Goal: Task Accomplishment & Management: Manage account settings

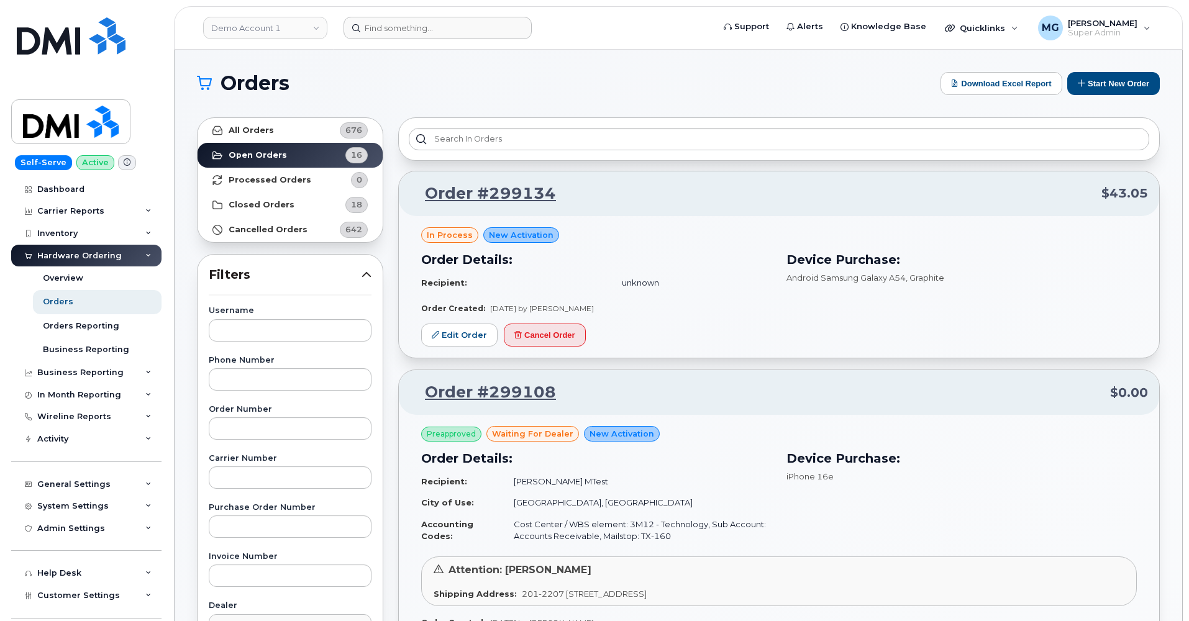
scroll to position [520, 0]
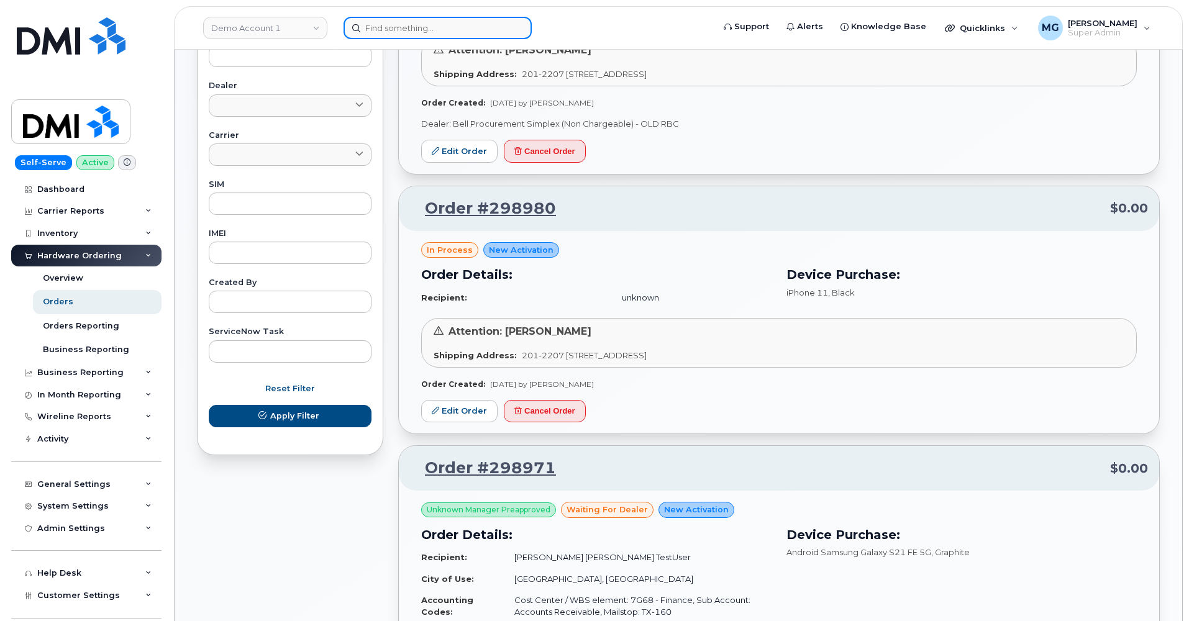
click at [360, 27] on input at bounding box center [437, 28] width 188 height 22
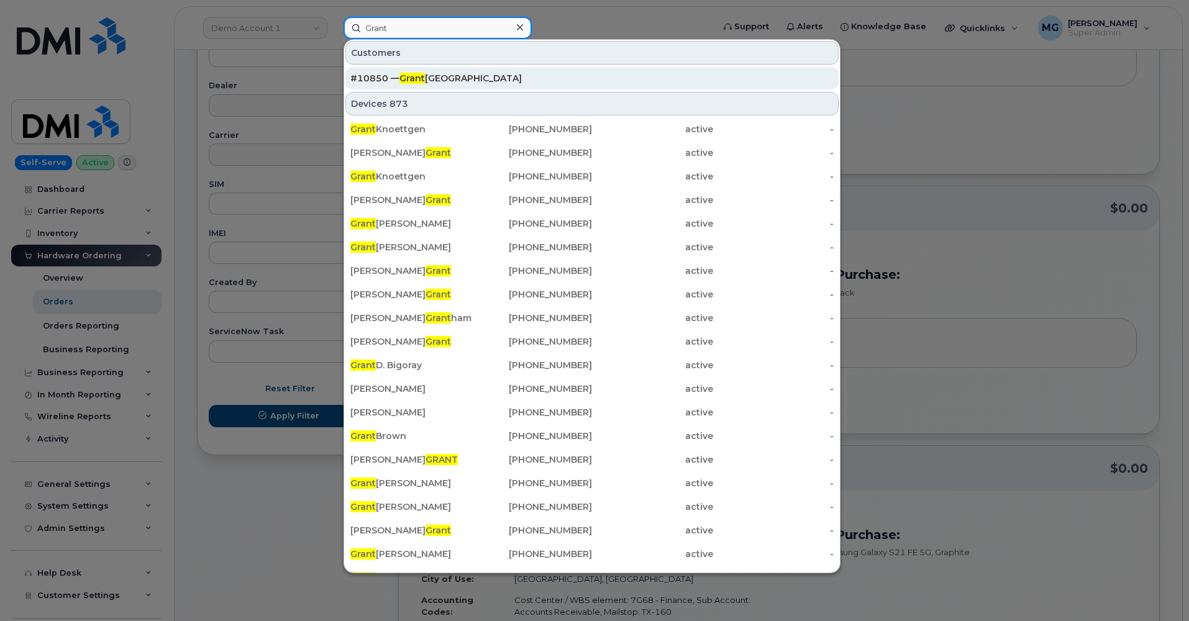
type input "Grant"
click at [419, 79] on span "Grant" at bounding box center [411, 78] width 25 height 11
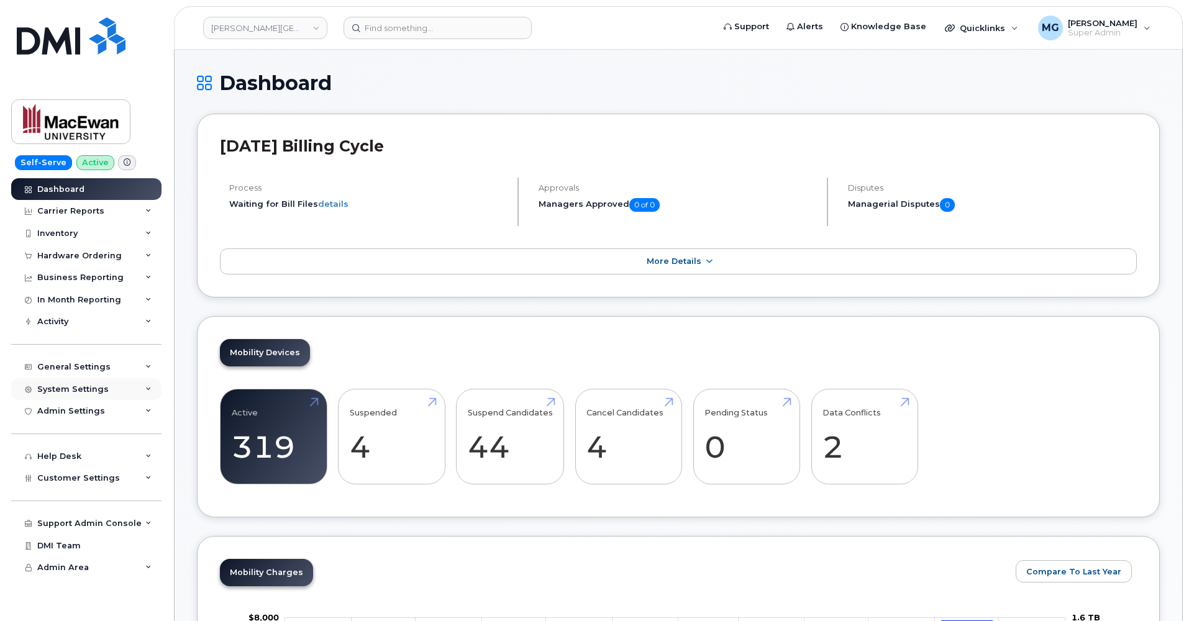
click at [76, 385] on div "System Settings" at bounding box center [72, 389] width 71 height 10
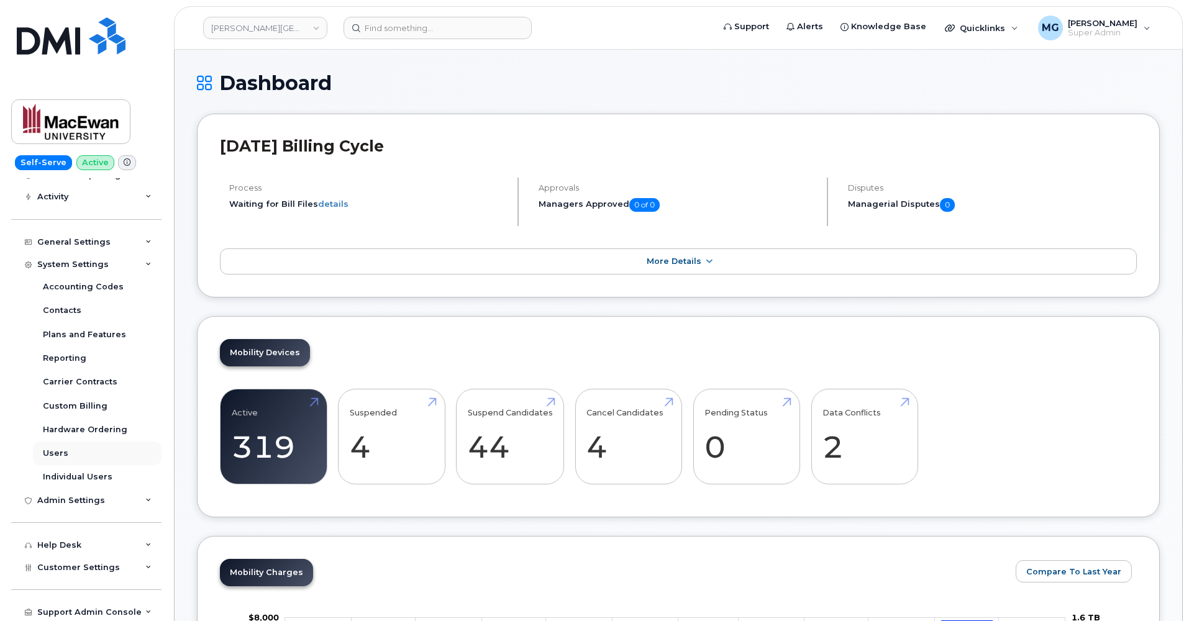
scroll to position [130, 0]
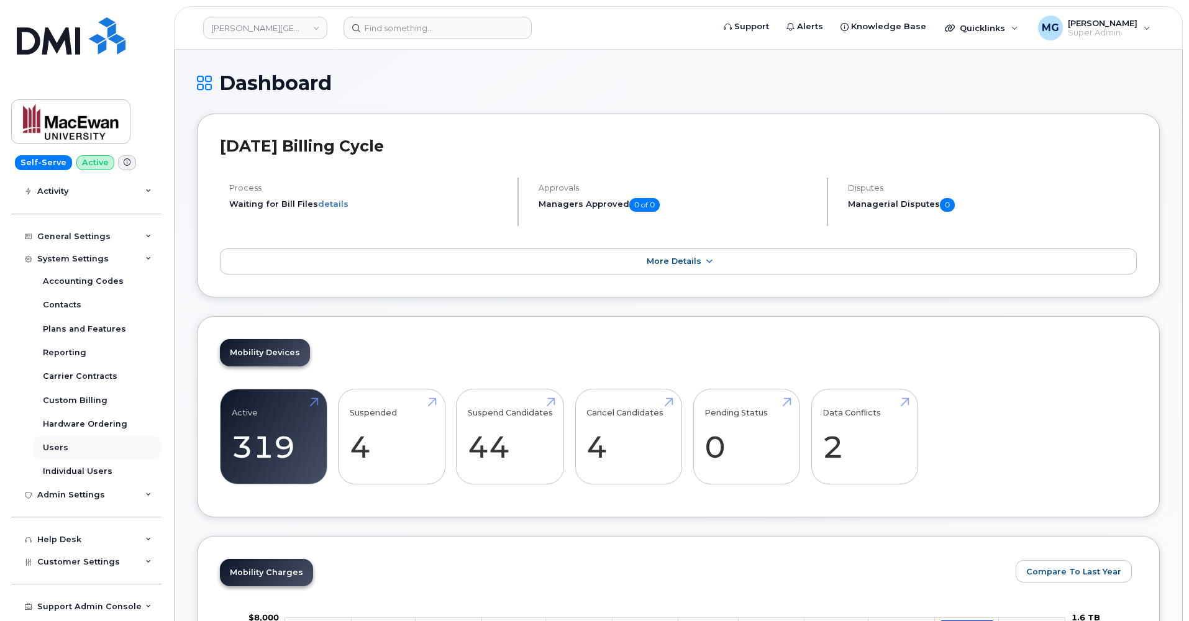
click at [64, 442] on div "Users" at bounding box center [55, 447] width 25 height 11
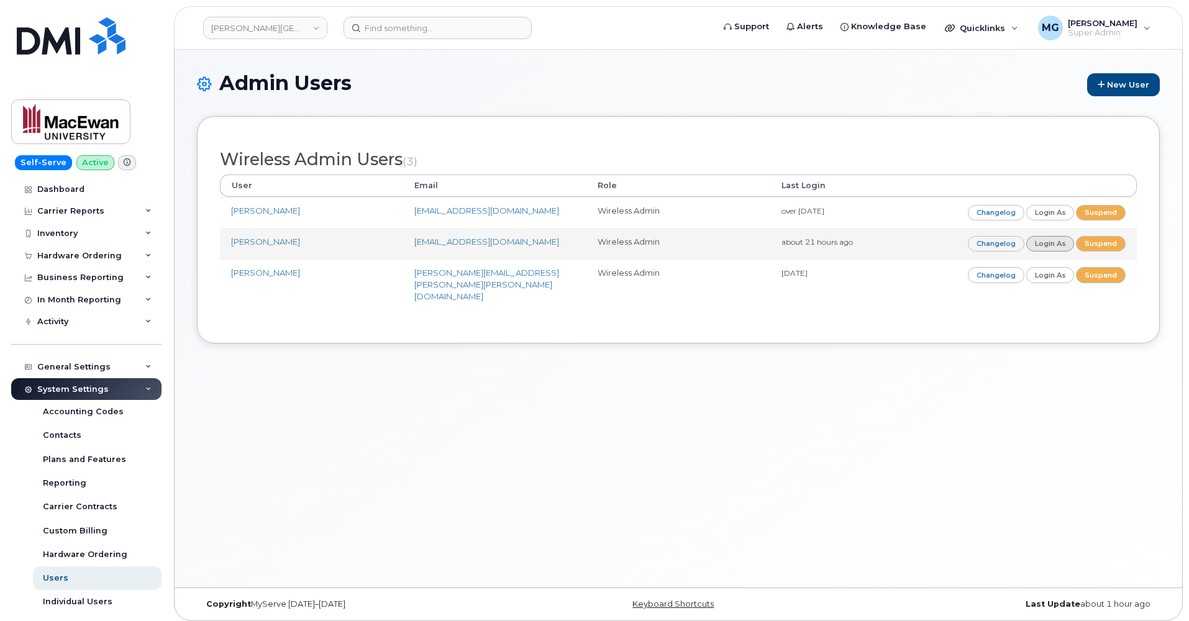
click at [1047, 241] on link "Login as" at bounding box center [1050, 244] width 48 height 16
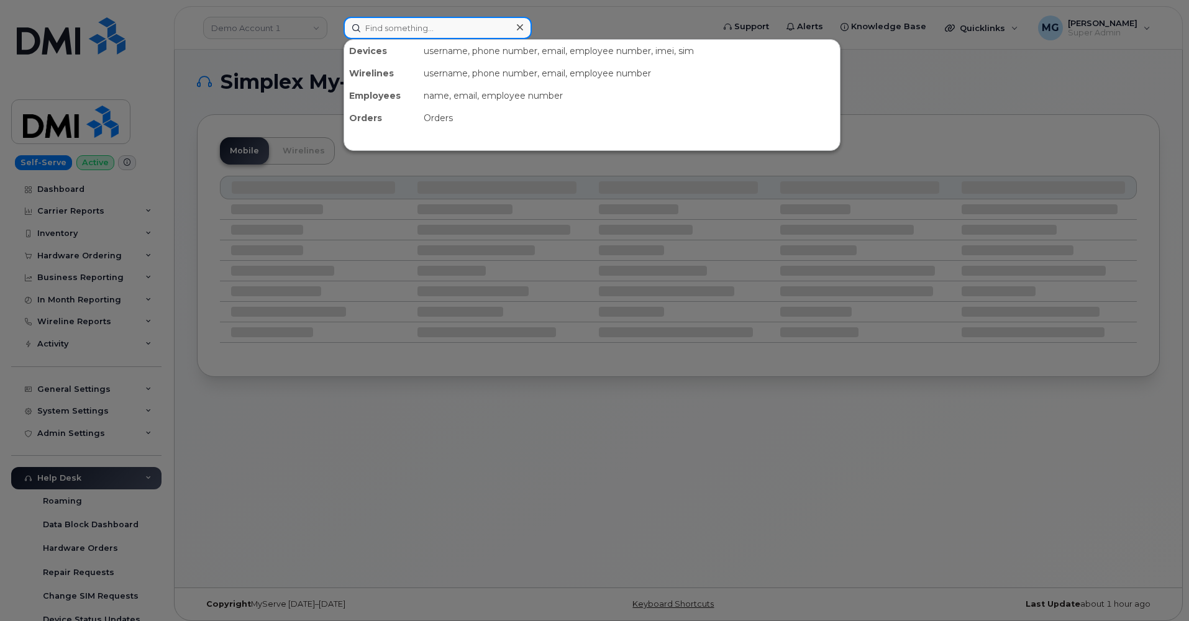
click at [379, 25] on input at bounding box center [437, 28] width 188 height 22
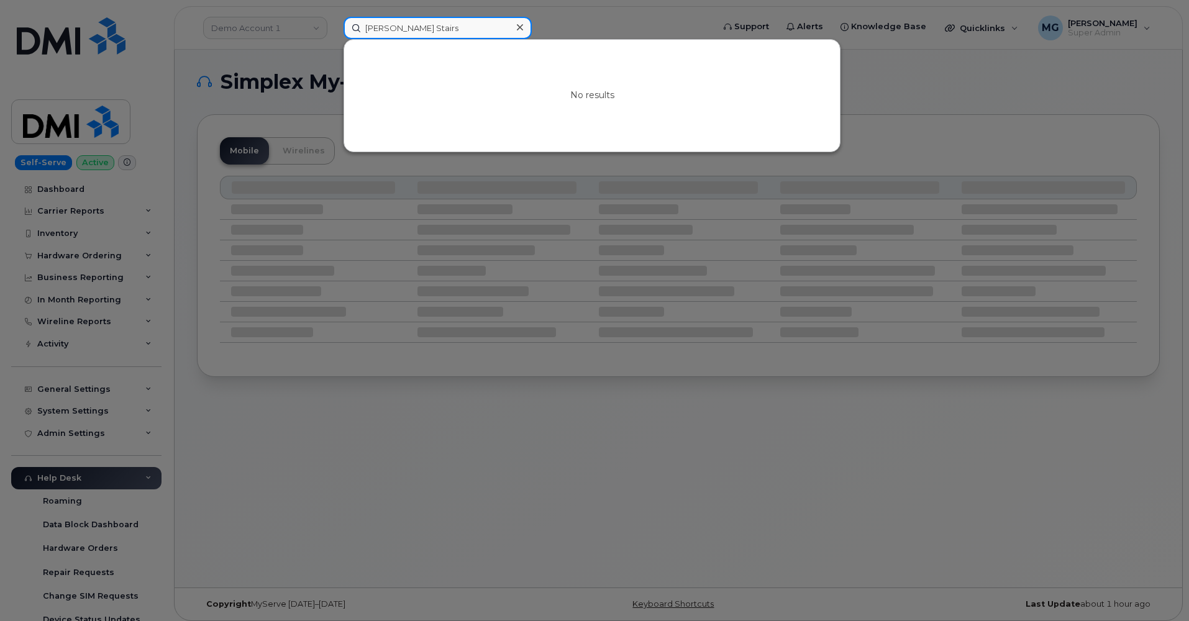
drag, startPoint x: 428, startPoint y: 29, endPoint x: 379, endPoint y: 27, distance: 48.5
click at [382, 29] on input "JW Bird Stairs" at bounding box center [437, 28] width 188 height 22
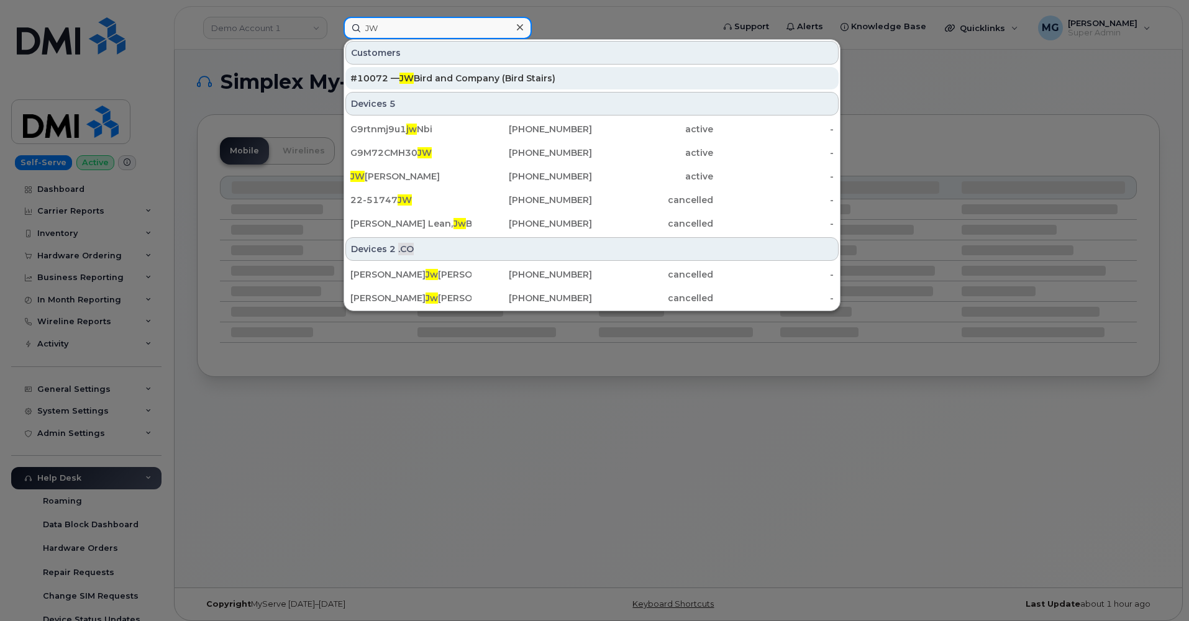
type input "JW"
click at [444, 78] on div "#10072 — JW Bird and Company (Bird Stairs)" at bounding box center [591, 78] width 483 height 12
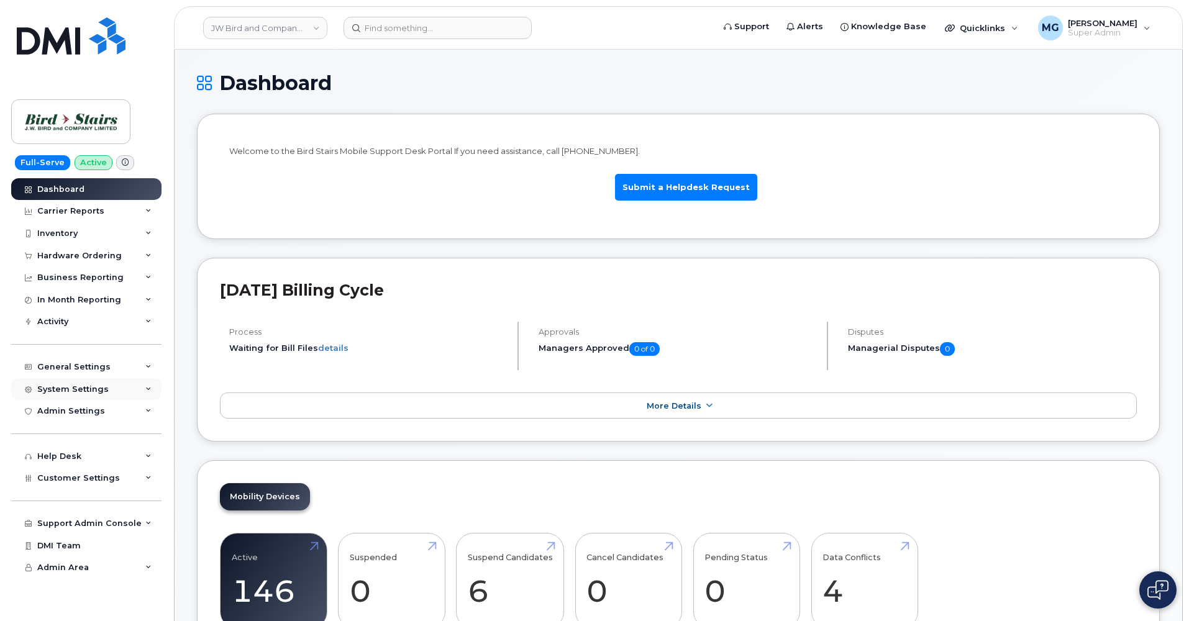
click at [68, 387] on div "System Settings" at bounding box center [72, 389] width 71 height 10
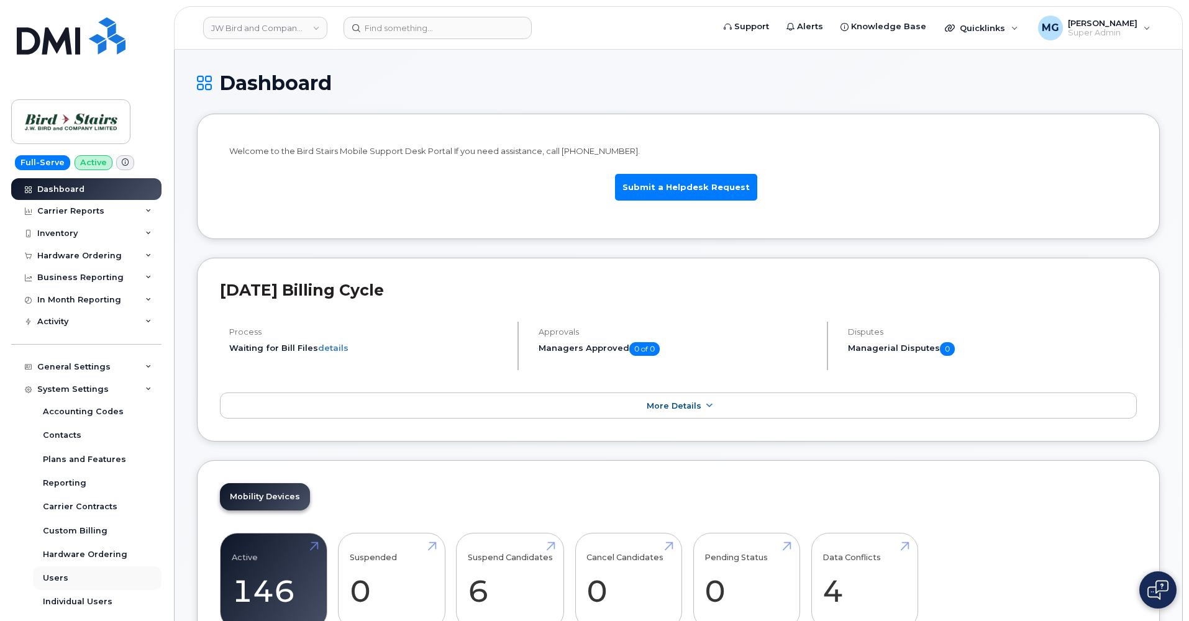
click at [51, 573] on div "Users" at bounding box center [55, 578] width 25 height 11
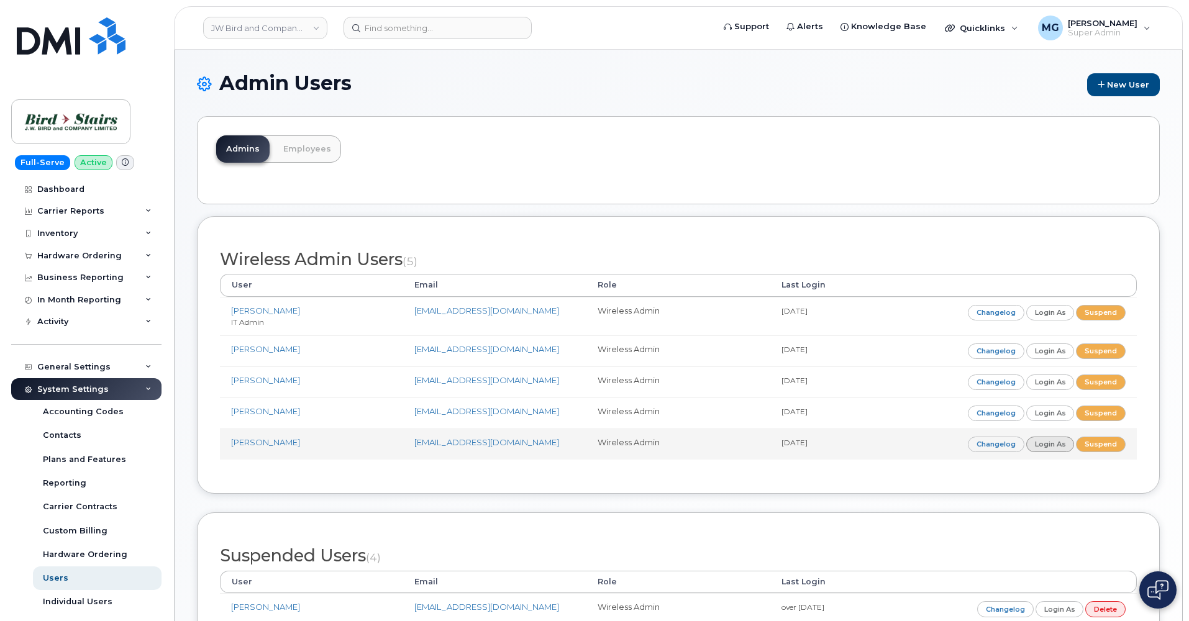
click at [1047, 439] on link "Login as" at bounding box center [1050, 445] width 48 height 16
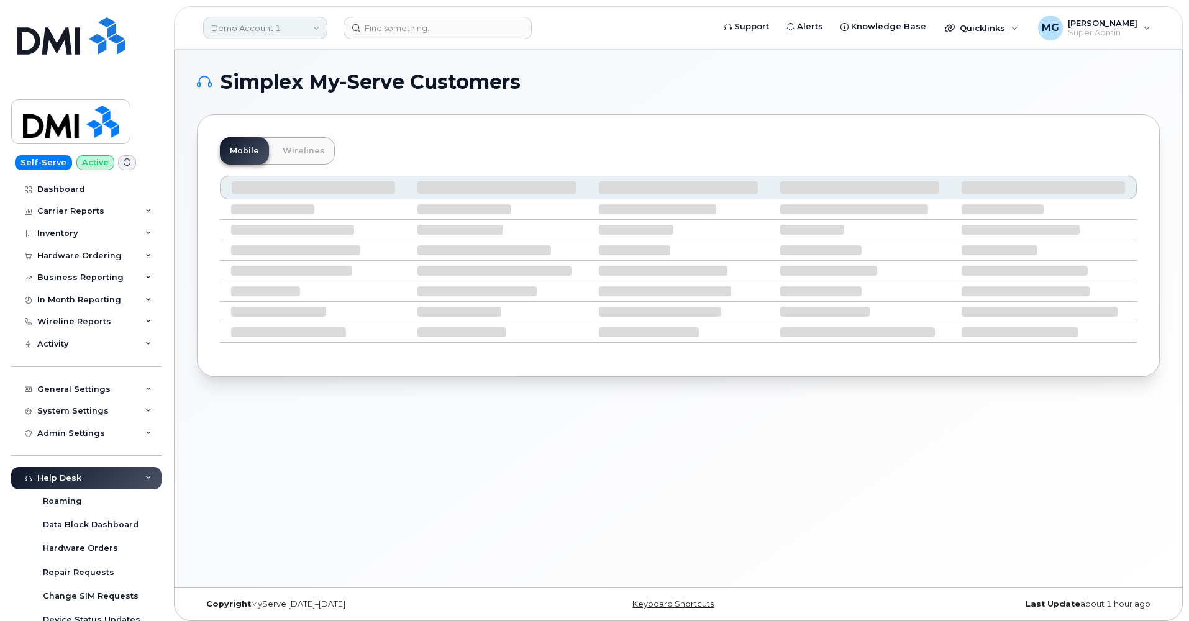
click at [278, 27] on link "Demo Account 1" at bounding box center [265, 28] width 124 height 22
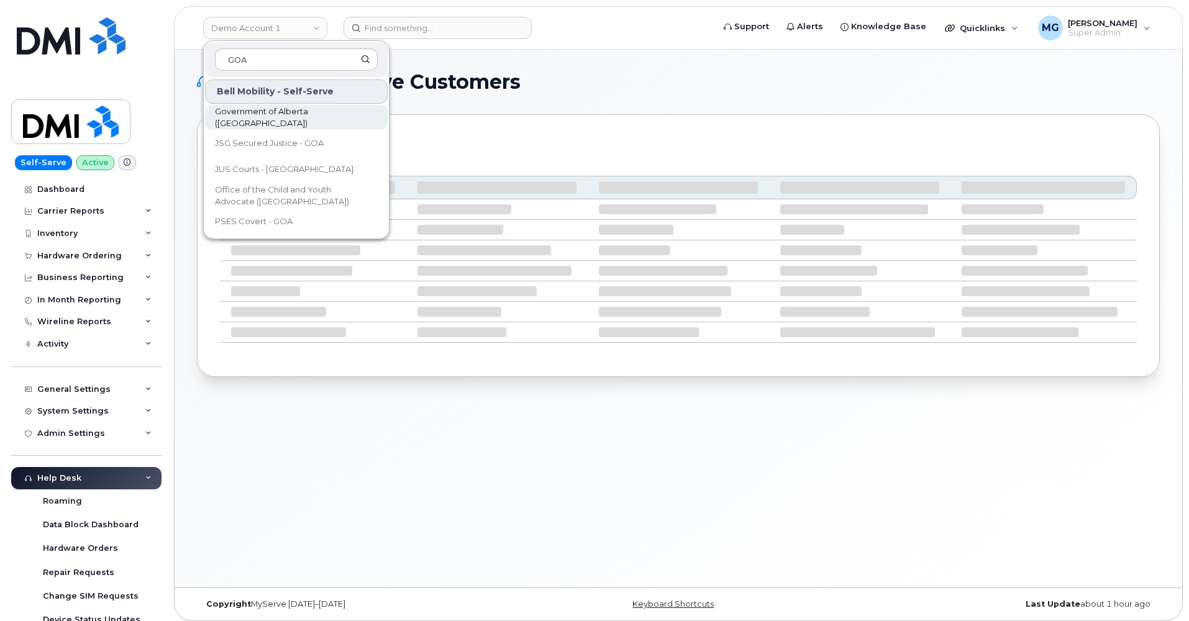
type input "GOA"
click at [263, 120] on span "Government of Alberta ([GEOGRAPHIC_DATA])" at bounding box center [286, 118] width 143 height 24
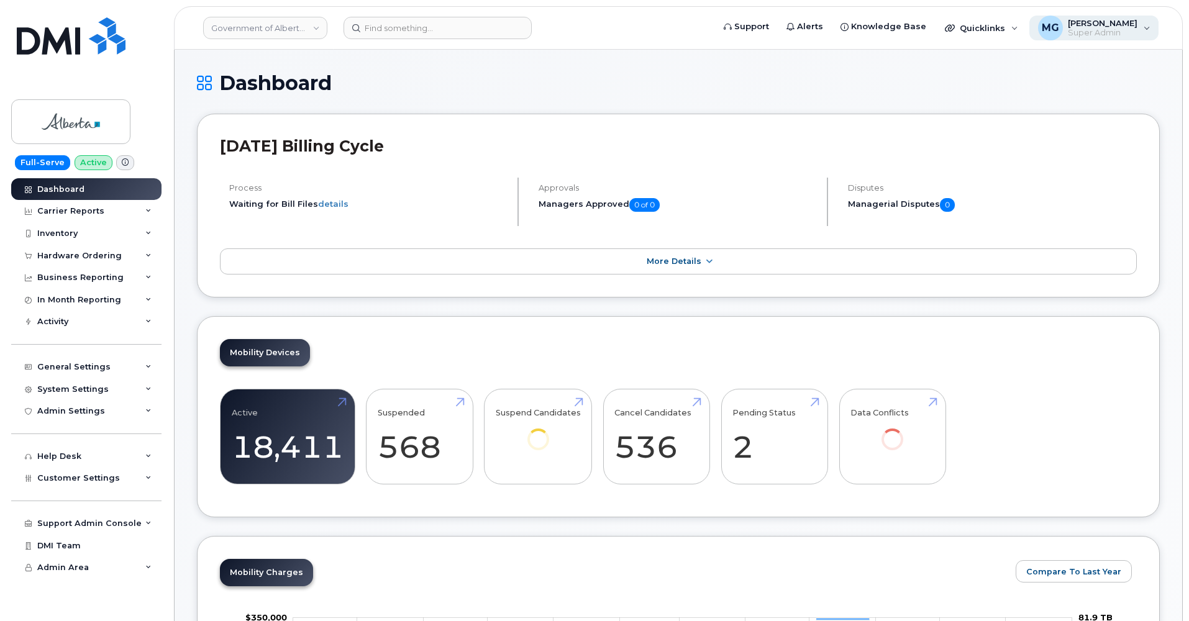
click at [1072, 29] on span "Super Admin" at bounding box center [1102, 33] width 70 height 10
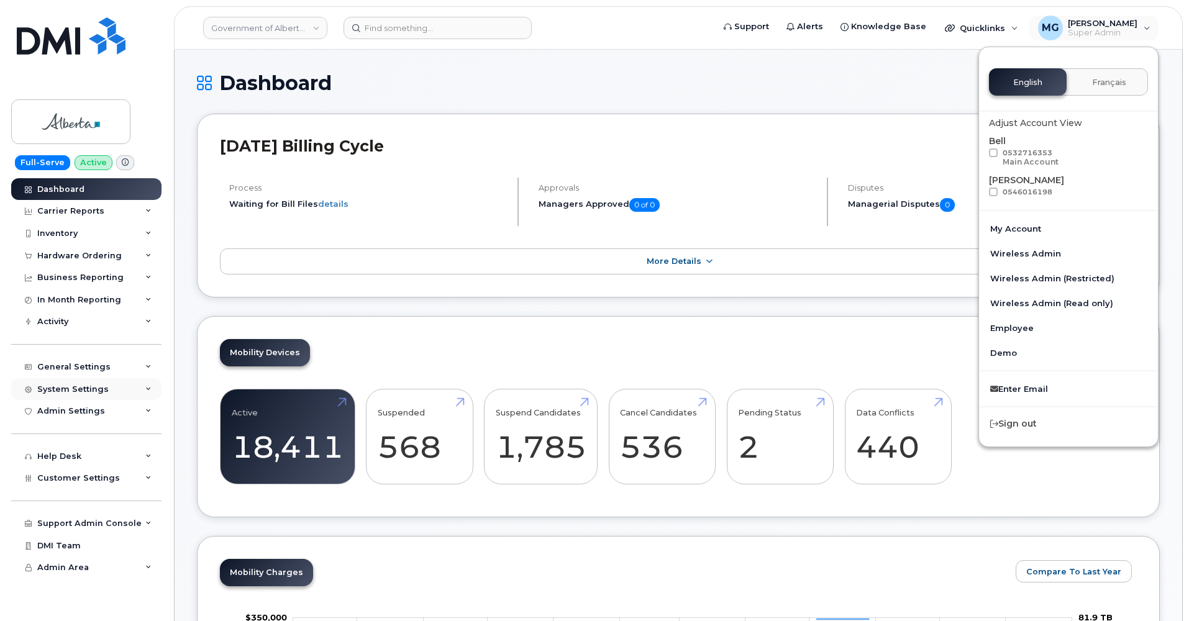
click at [68, 384] on div "System Settings" at bounding box center [72, 389] width 71 height 10
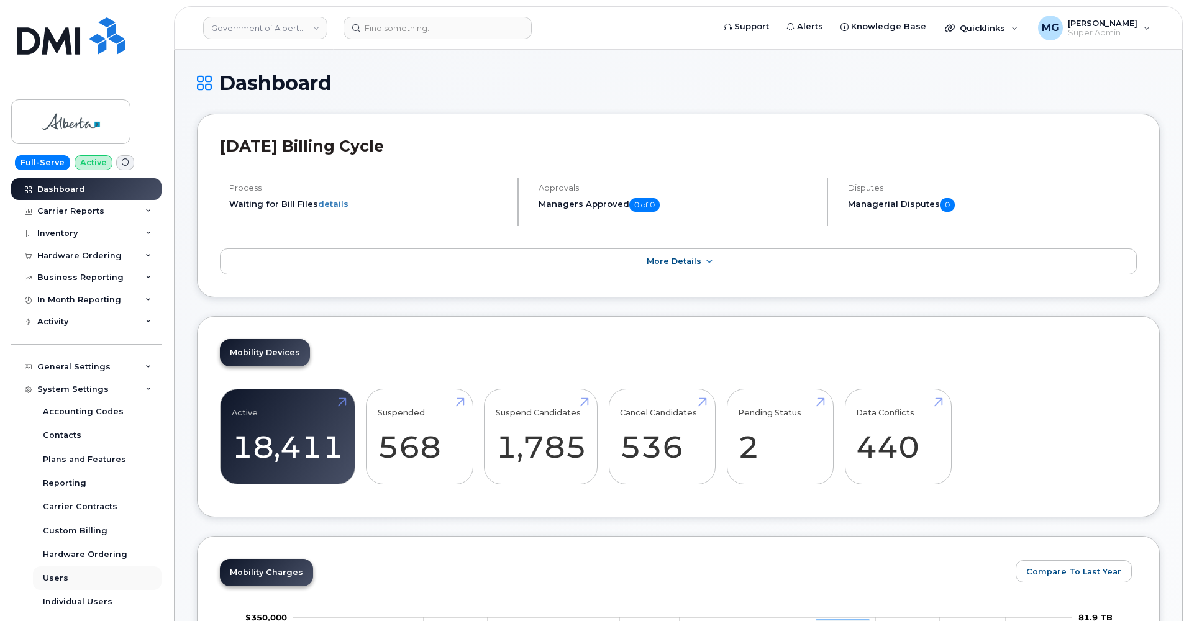
click at [67, 570] on link "Users" at bounding box center [97, 578] width 129 height 24
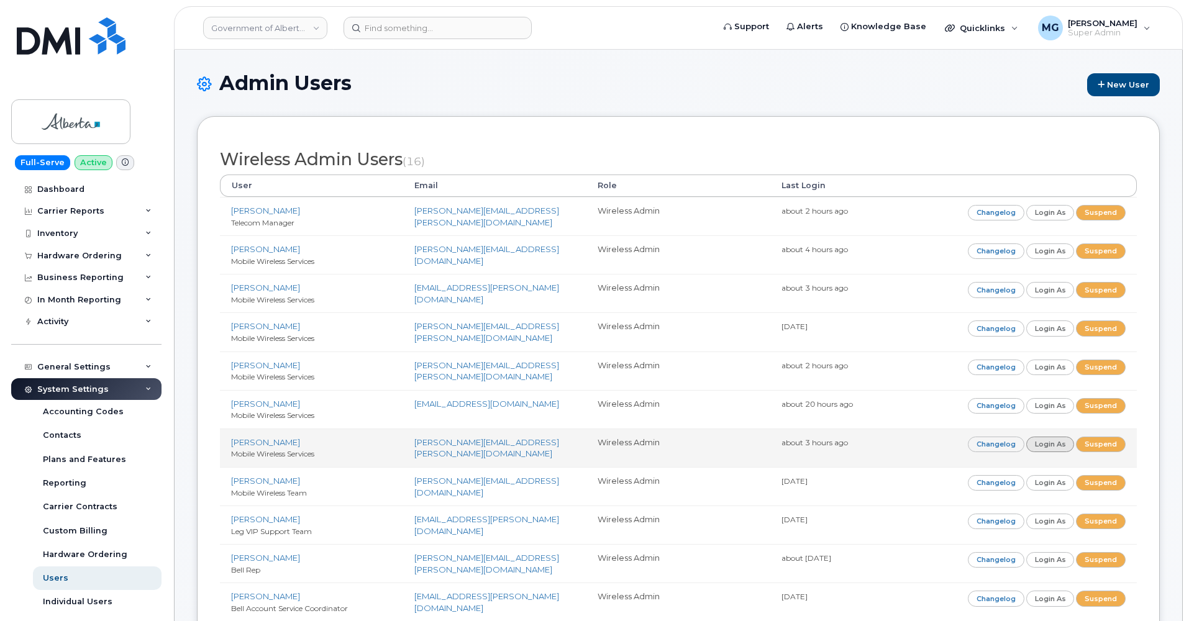
click at [1045, 437] on link "Login as" at bounding box center [1050, 445] width 48 height 16
